Goal: Entertainment & Leisure: Consume media (video, audio)

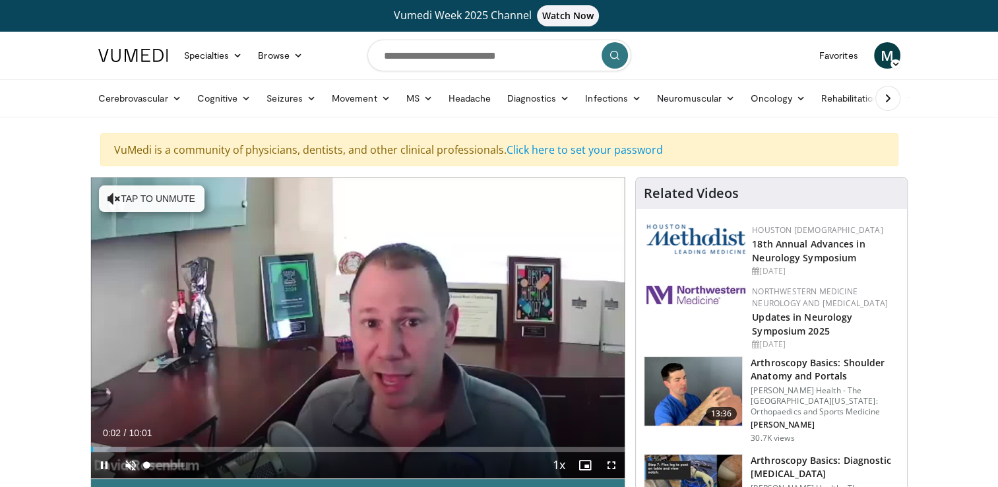
click at [134, 467] on span "Video Player" at bounding box center [130, 465] width 26 height 26
click at [190, 466] on div "Mute 100%" at bounding box center [163, 465] width 92 height 26
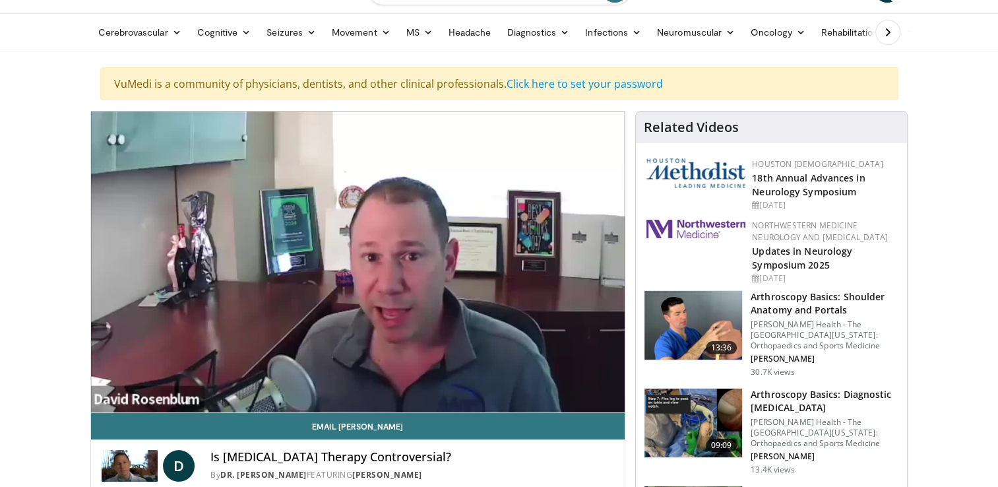
scroll to position [132, 0]
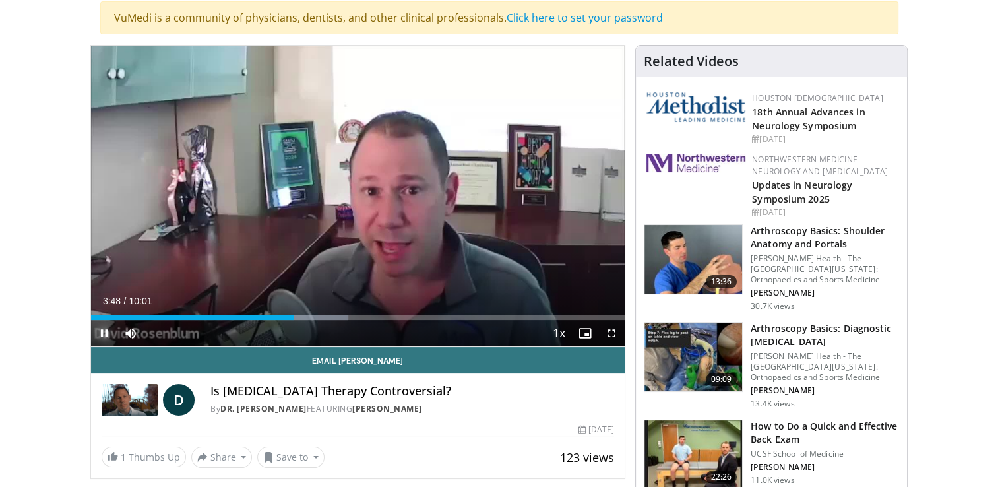
click at [98, 340] on span "Video Player" at bounding box center [104, 333] width 26 height 26
